Goal: Communication & Community: Answer question/provide support

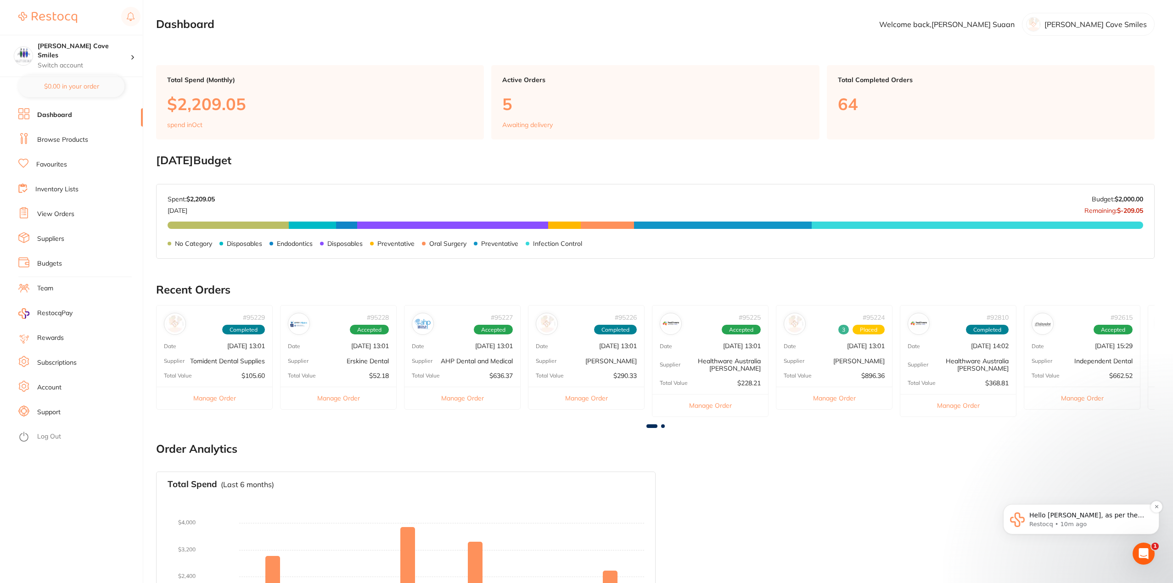
click at [1100, 512] on span "Hello [PERSON_NAME], as per the supplier the Reynard Antibacterial Hand Gel - 5…" at bounding box center [1087, 543] width 117 height 62
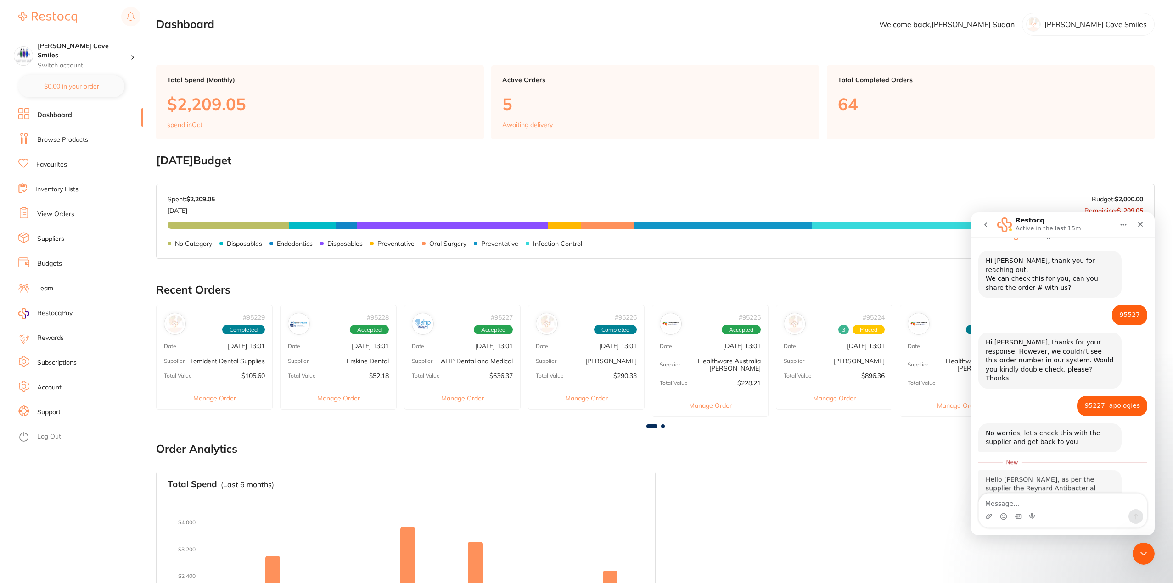
scroll to position [140, 0]
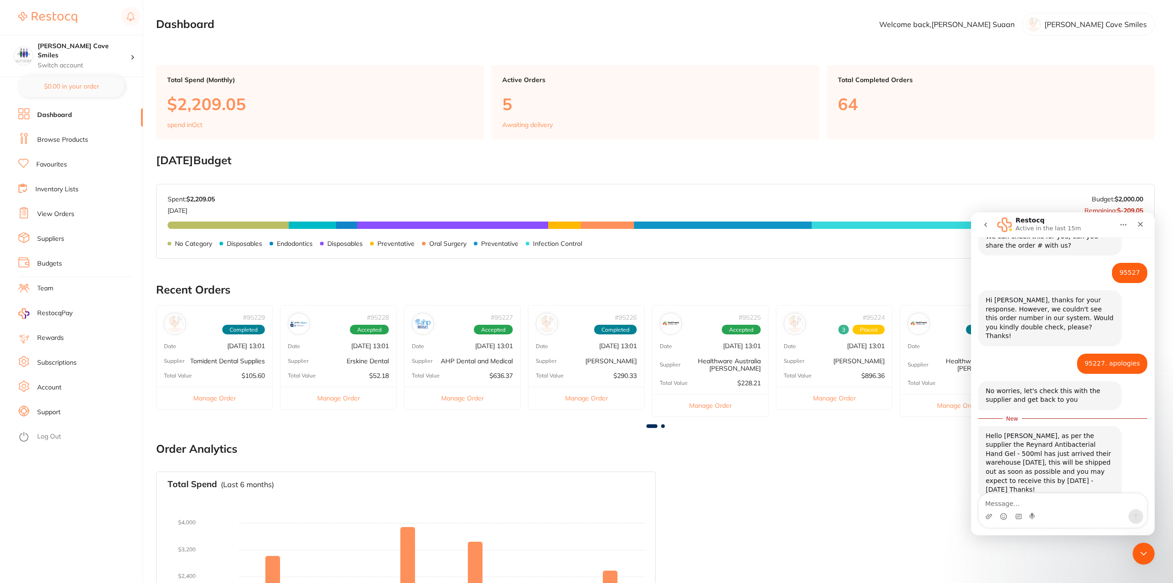
click at [1051, 512] on div "Intercom messenger" at bounding box center [1063, 517] width 168 height 15
click at [1052, 503] on textarea "Message…" at bounding box center [1063, 502] width 168 height 16
type textarea "thanks!"
click at [1131, 516] on button "Send a message…" at bounding box center [1135, 517] width 15 height 15
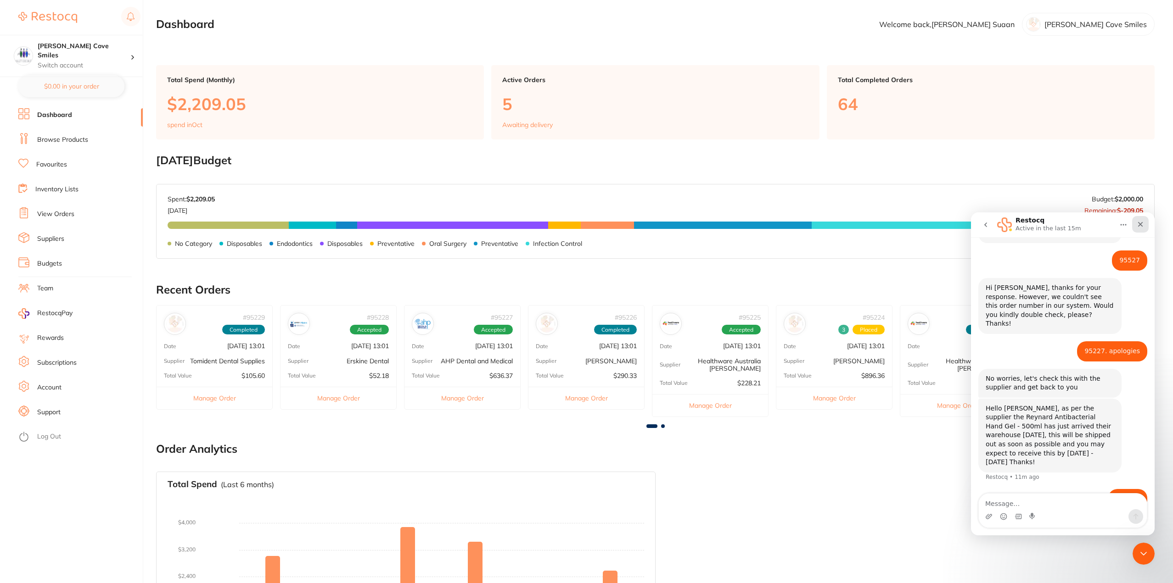
click at [1138, 224] on icon "Close" at bounding box center [1140, 224] width 7 height 7
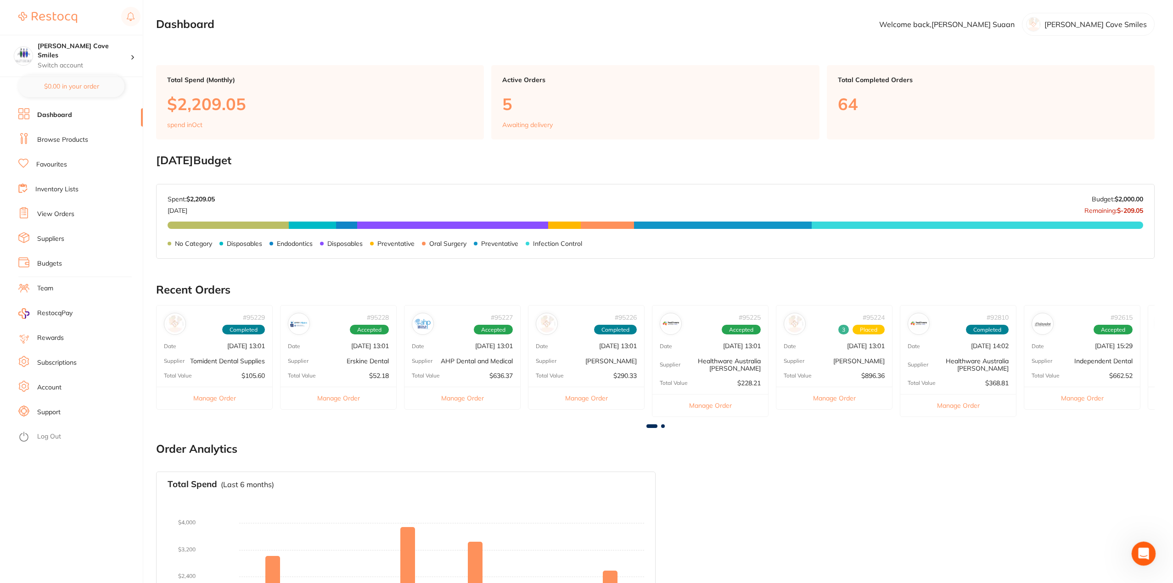
click at [1140, 557] on icon "Open Intercom Messenger" at bounding box center [1142, 552] width 15 height 15
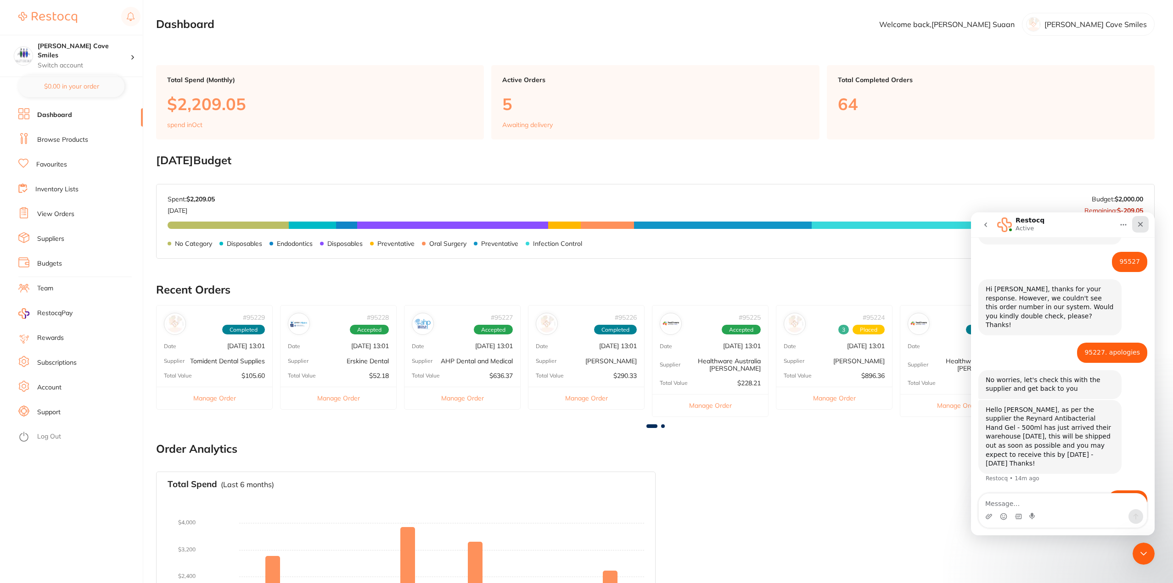
click at [1141, 225] on icon "Close" at bounding box center [1140, 224] width 5 height 5
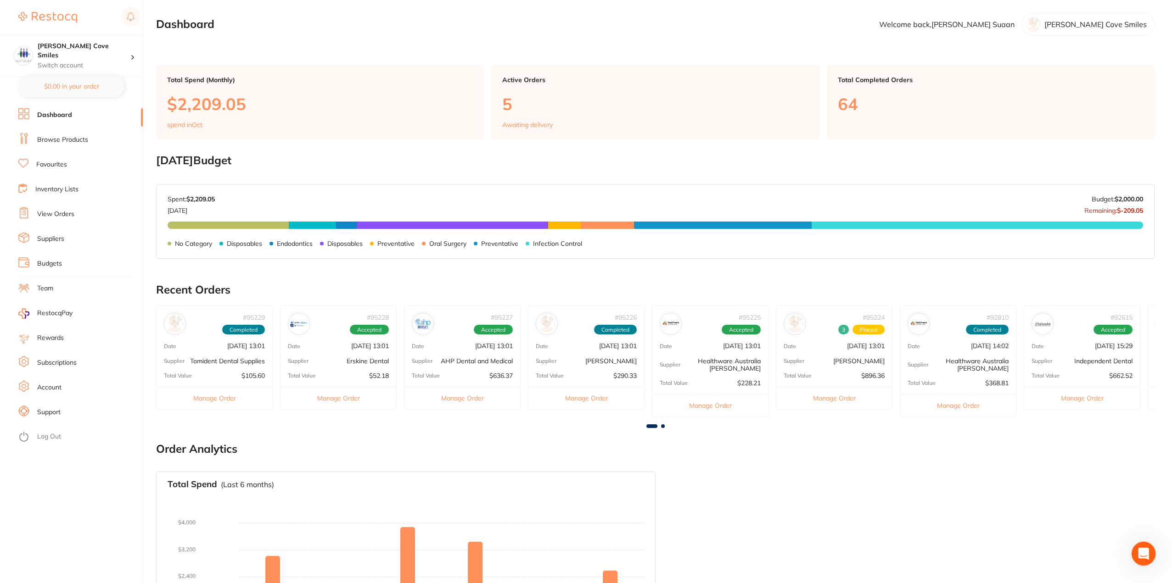
click at [1147, 543] on div "Open Intercom Messenger" at bounding box center [1142, 553] width 30 height 30
